Goal: Transaction & Acquisition: Book appointment/travel/reservation

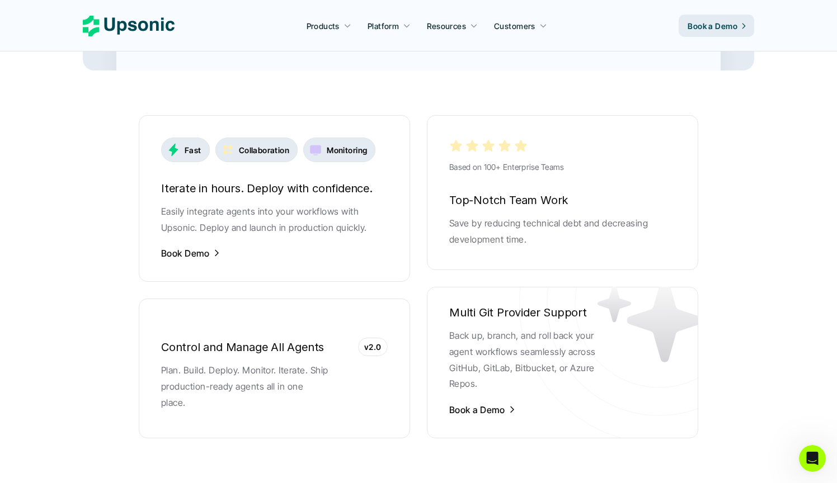
click at [421, 255] on div "Fast Collaboration Monitoring Iterate in hours. Deploy with confidence. Easily …" at bounding box center [418, 276] width 559 height 323
click at [444, 255] on div "Based on 100+ Enterprise Teams Top-Notch Team Work Save by reducing technical d…" at bounding box center [562, 276] width 271 height 323
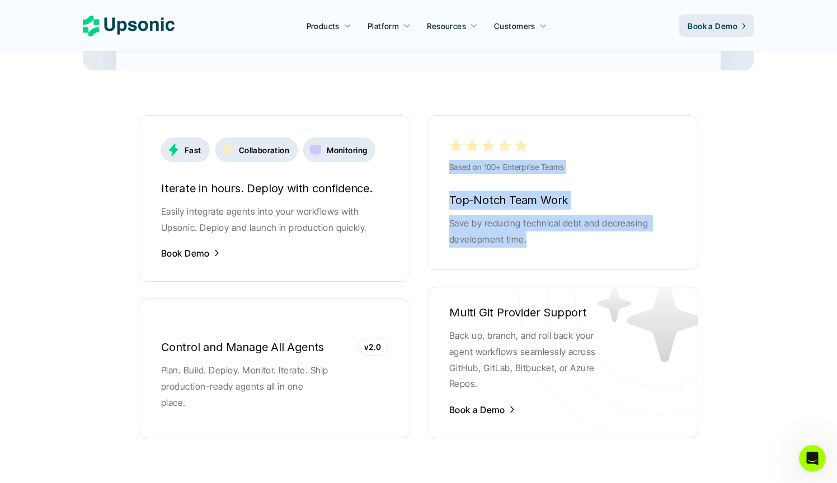
drag, startPoint x: 441, startPoint y: 249, endPoint x: 372, endPoint y: 264, distance: 70.9
click at [372, 264] on div "Fast Collaboration Monitoring Iterate in hours. Deploy with confidence. Easily …" at bounding box center [418, 276] width 559 height 323
click at [372, 264] on div "Fast Collaboration Monitoring Iterate in hours. Deploy with confidence. Easily …" at bounding box center [274, 276] width 271 height 323
drag, startPoint x: 396, startPoint y: 264, endPoint x: 470, endPoint y: 253, distance: 75.2
click at [470, 253] on div "Fast Collaboration Monitoring Iterate in hours. Deploy with confidence. Easily …" at bounding box center [418, 276] width 559 height 323
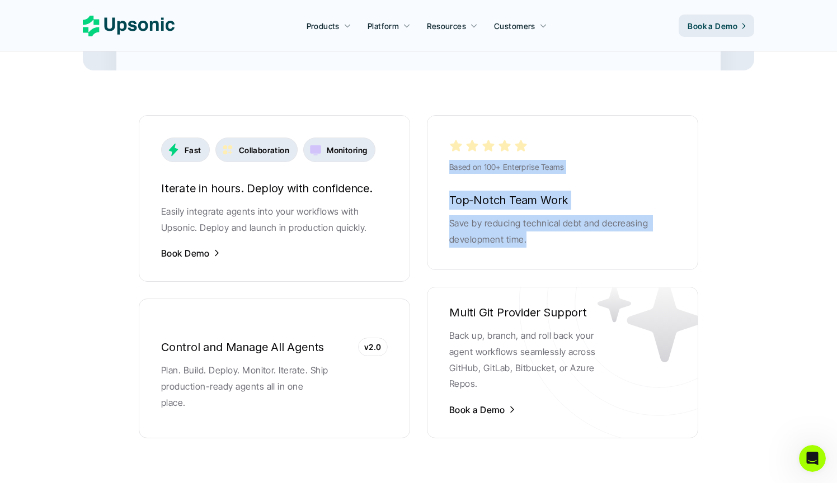
click at [470, 253] on div "Based on 100+ Enterprise Teams Top-Notch Team Work Save by reducing technical d…" at bounding box center [562, 276] width 271 height 323
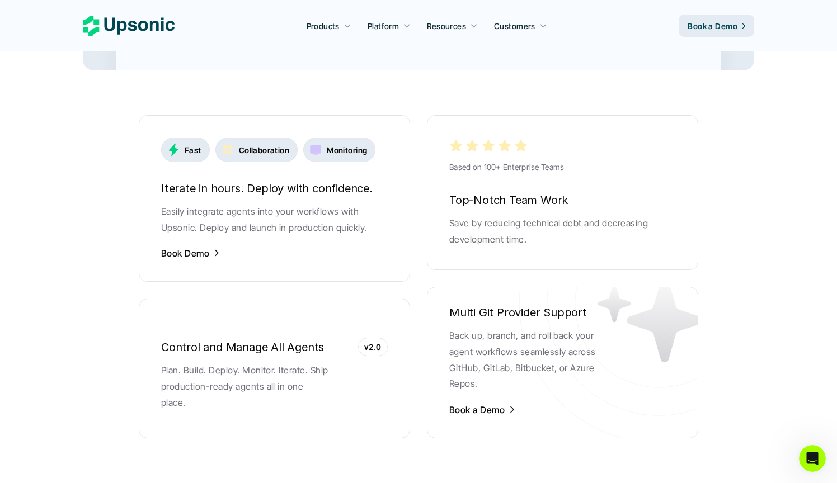
click at [416, 258] on div "Fast Collaboration Monitoring Iterate in hours. Deploy with confidence. Easily …" at bounding box center [418, 276] width 559 height 323
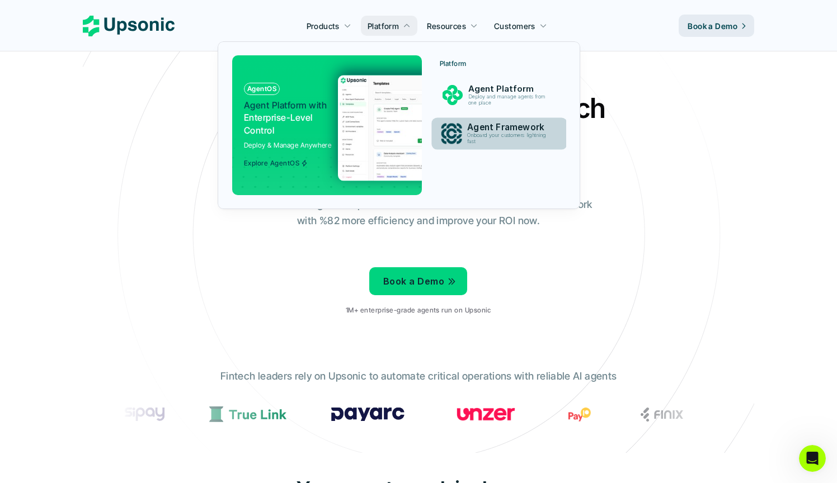
click at [454, 130] on img at bounding box center [451, 134] width 21 height 21
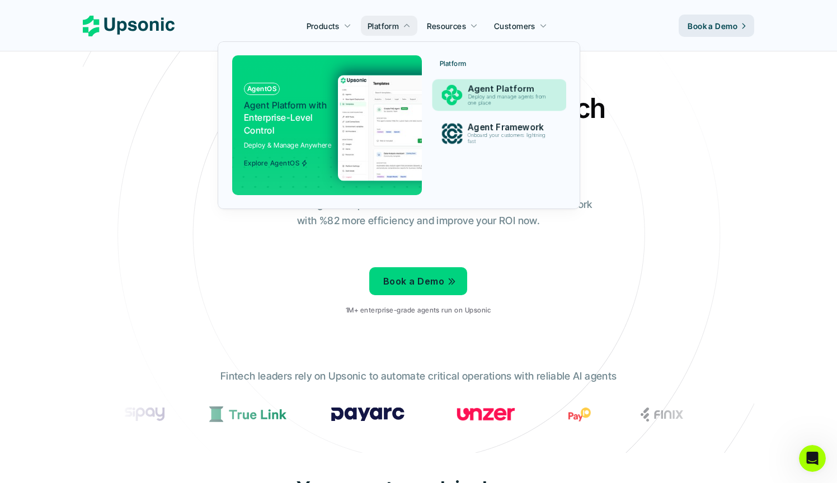
click at [463, 89] on div "Agent Platform Deploy and manage agents from one place" at bounding box center [509, 95] width 95 height 27
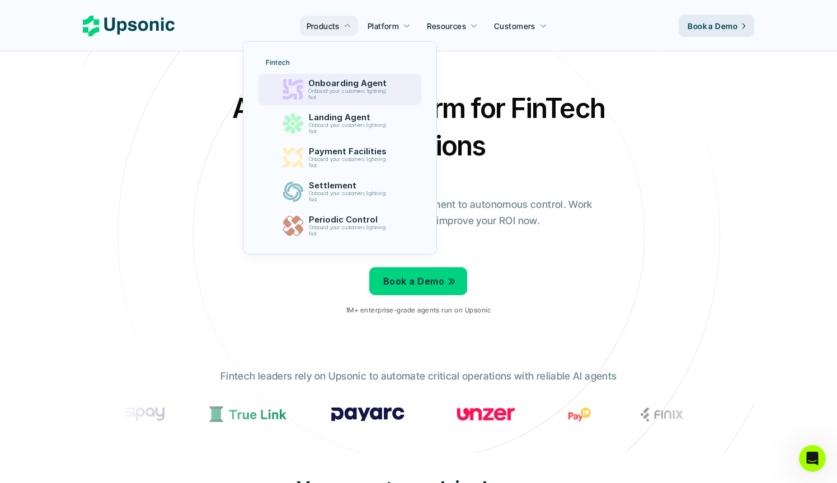
click at [346, 85] on p "Onboarding Agent" at bounding box center [349, 83] width 83 height 10
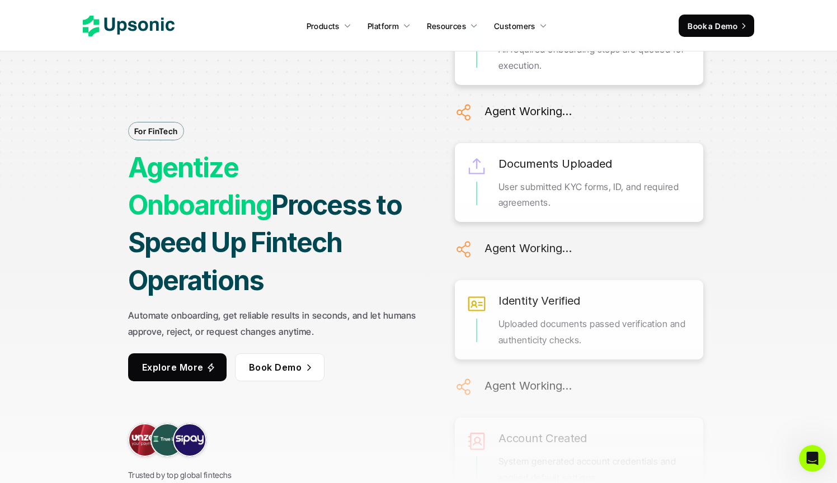
click at [309, 362] on icon at bounding box center [308, 367] width 9 height 11
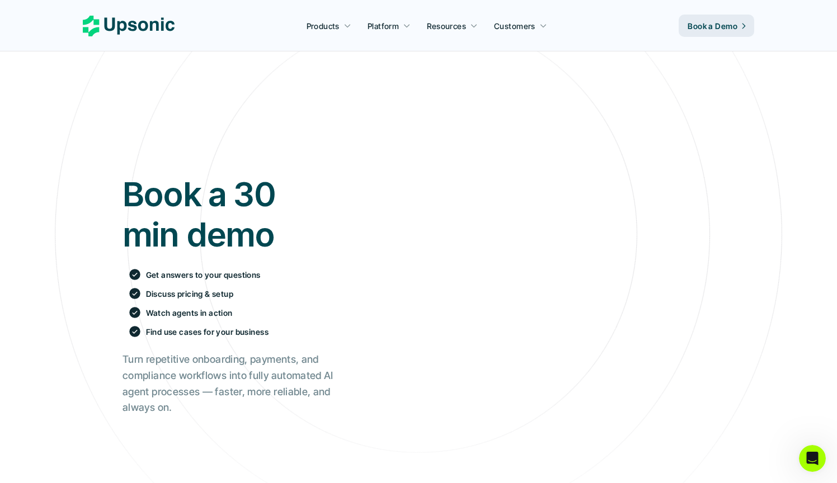
scroll to position [65, 0]
